Goal: Task Accomplishment & Management: Use online tool/utility

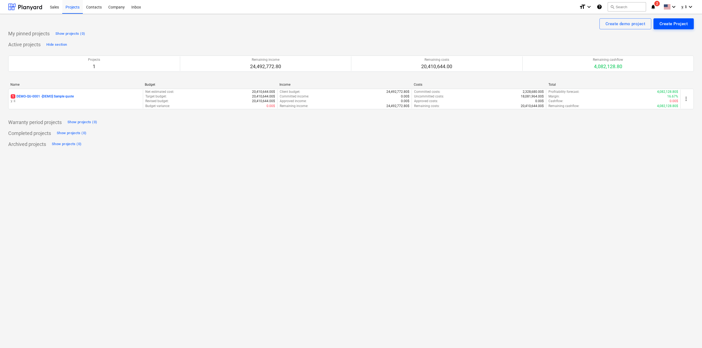
click at [674, 25] on div "Create Project" at bounding box center [673, 23] width 28 height 7
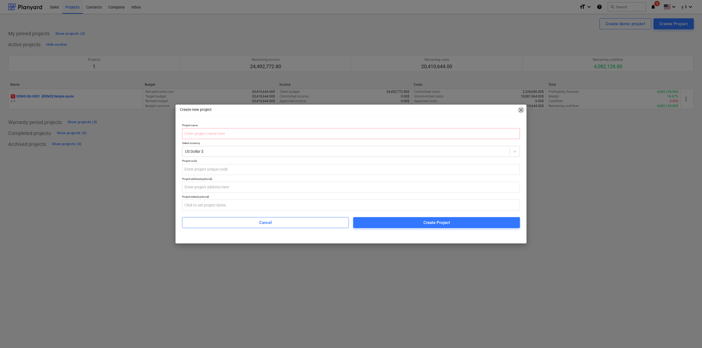
click at [522, 110] on span "close" at bounding box center [521, 110] width 7 height 7
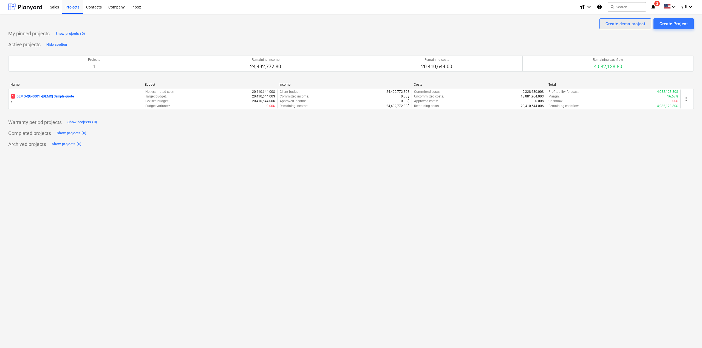
click at [614, 26] on div "Create demo project" at bounding box center [625, 23] width 40 height 7
click at [679, 24] on div "Create Project" at bounding box center [673, 23] width 28 height 7
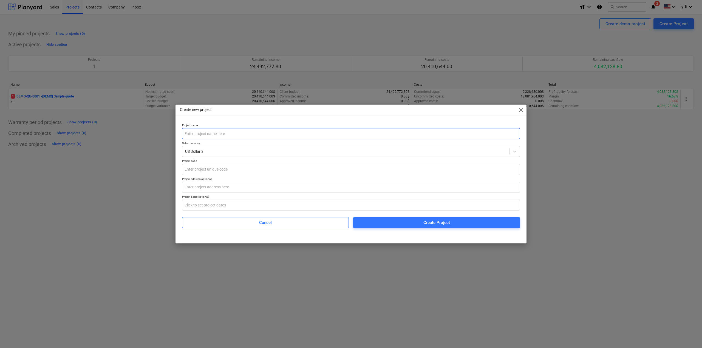
click at [241, 137] on input "text" at bounding box center [351, 133] width 338 height 11
type input "TEST [PERSON_NAME] Office"
click at [272, 115] on div "Create new project close" at bounding box center [350, 110] width 351 height 11
